Goal: Book appointment/travel/reservation

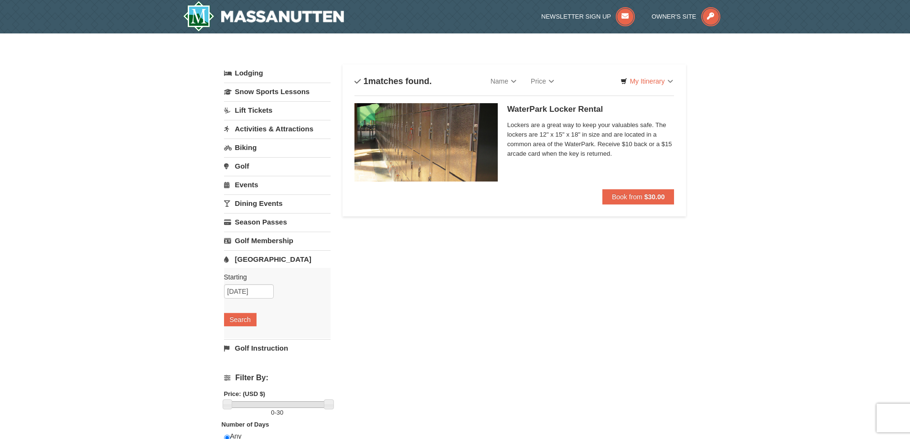
click at [255, 128] on link "Activities & Attractions" at bounding box center [277, 129] width 106 height 18
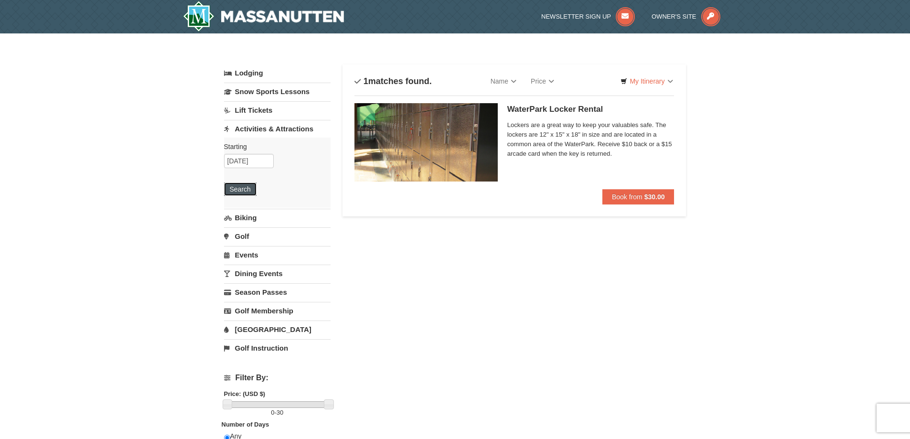
click at [236, 191] on button "Search" at bounding box center [240, 188] width 32 height 13
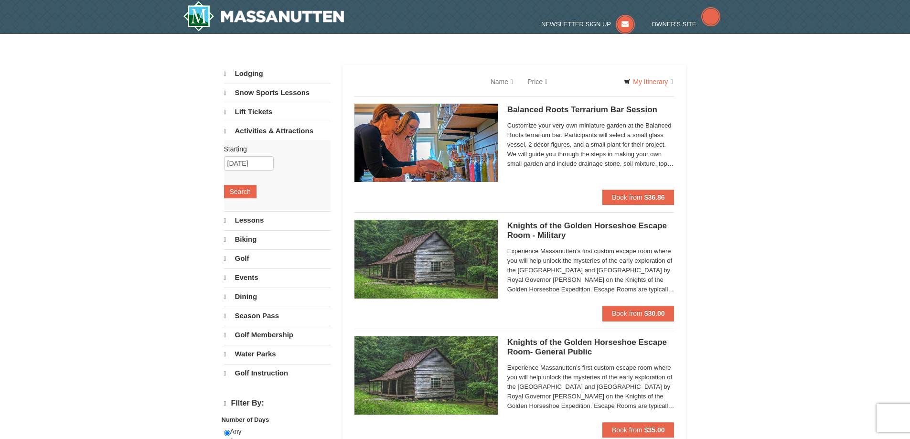
select select "9"
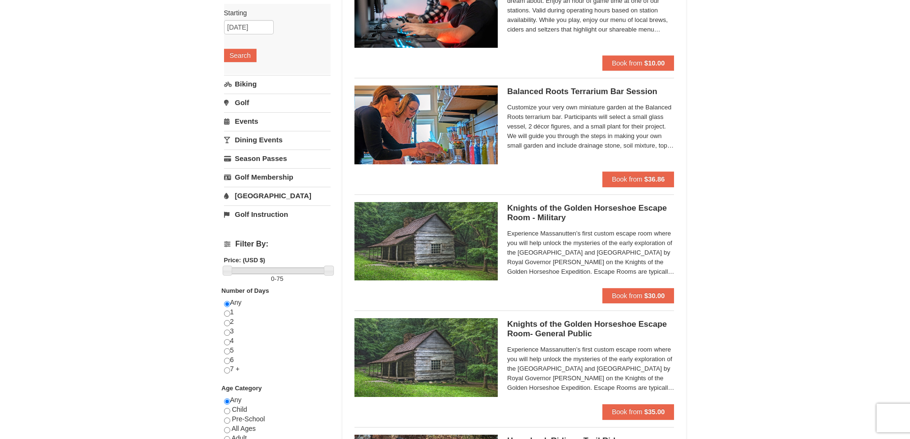
scroll to position [143, 0]
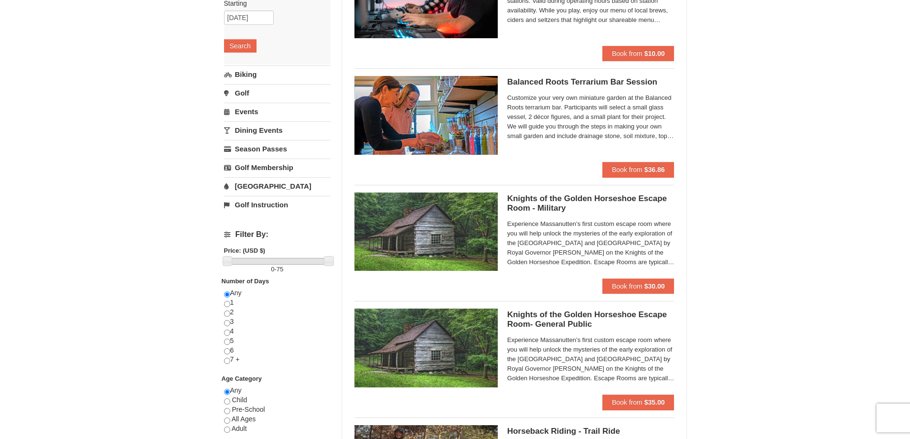
click at [250, 187] on link "[GEOGRAPHIC_DATA]" at bounding box center [277, 186] width 106 height 18
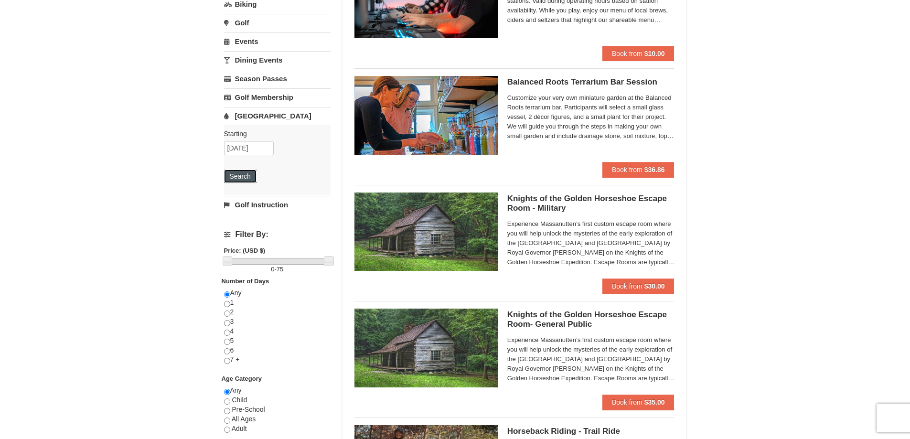
click at [243, 177] on button "Search" at bounding box center [240, 176] width 32 height 13
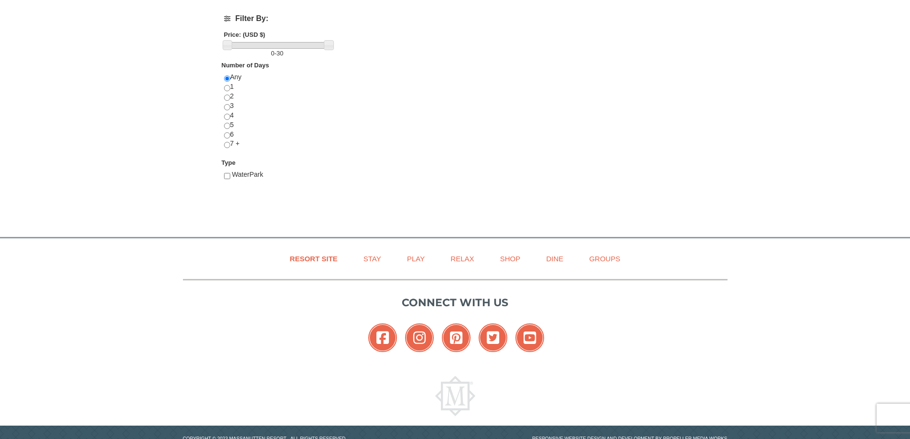
scroll to position [382, 0]
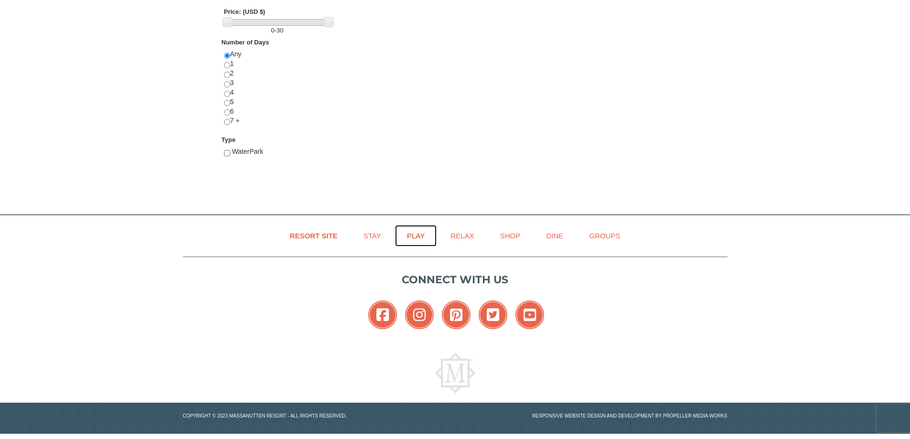
click at [413, 235] on link "Play" at bounding box center [416, 235] width 42 height 21
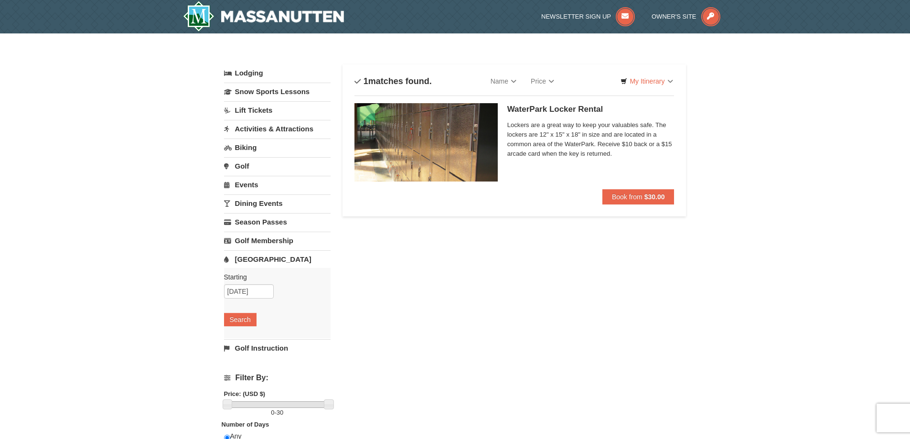
click at [230, 258] on link "[GEOGRAPHIC_DATA]" at bounding box center [277, 259] width 106 height 18
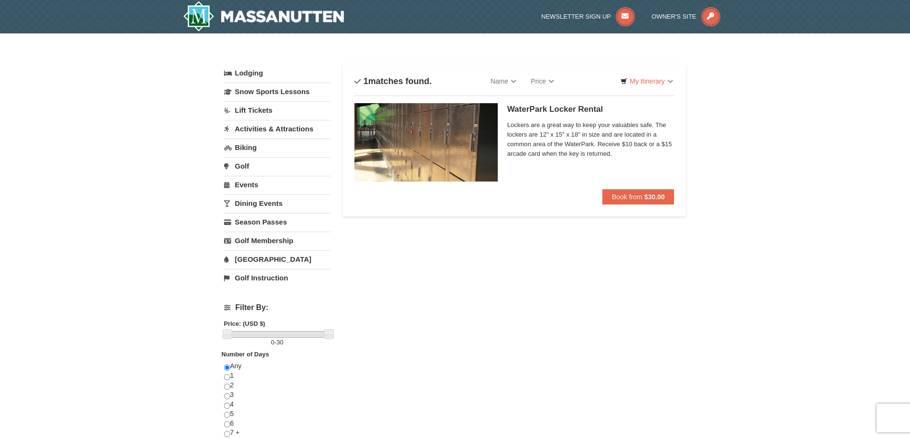
click at [230, 258] on link "[GEOGRAPHIC_DATA]" at bounding box center [277, 259] width 106 height 18
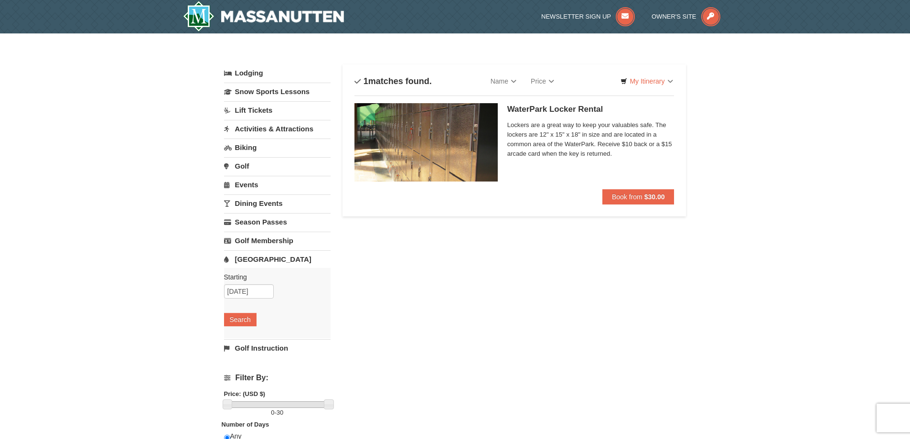
click at [230, 258] on link "[GEOGRAPHIC_DATA]" at bounding box center [277, 259] width 106 height 18
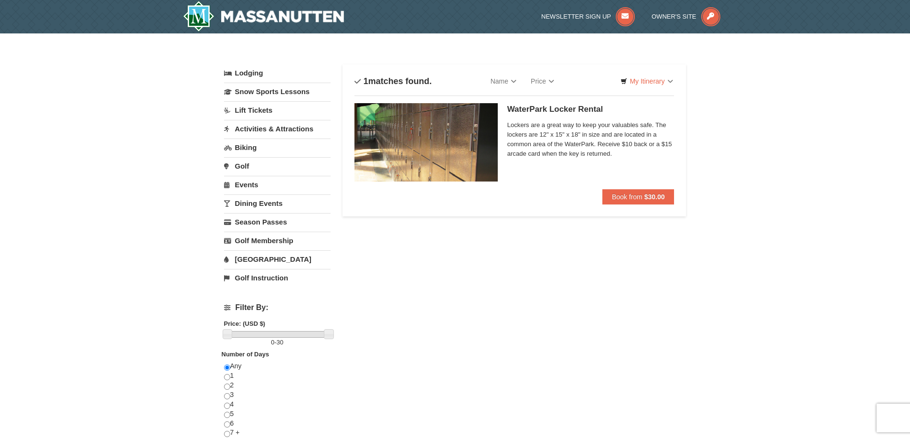
click at [244, 257] on link "[GEOGRAPHIC_DATA]" at bounding box center [277, 259] width 106 height 18
